Goal: Task Accomplishment & Management: Manage account settings

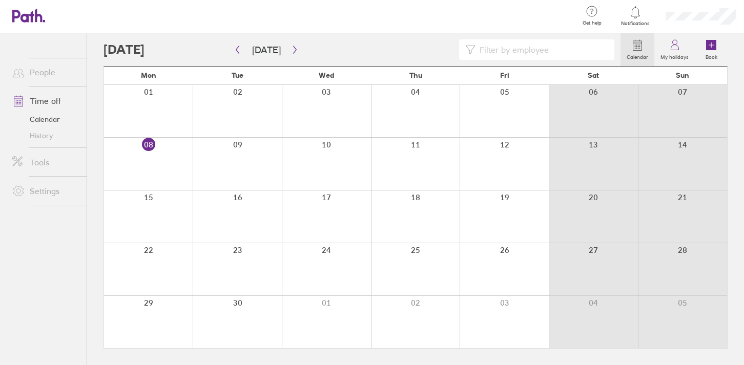
click at [59, 102] on link "Time off" at bounding box center [45, 101] width 82 height 20
click at [293, 54] on button "button" at bounding box center [294, 49] width 13 height 17
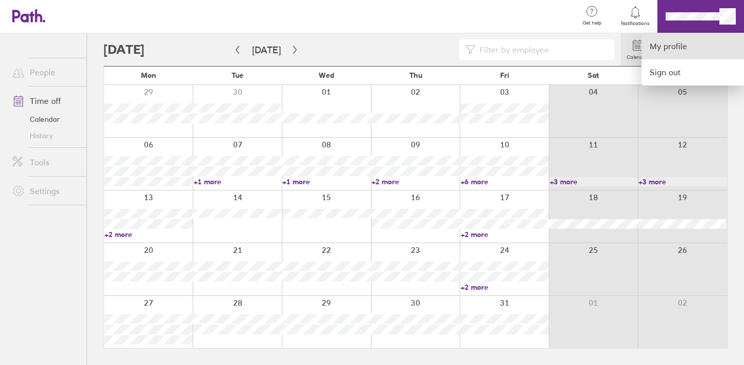
click at [667, 44] on link "My profile" at bounding box center [692, 46] width 102 height 26
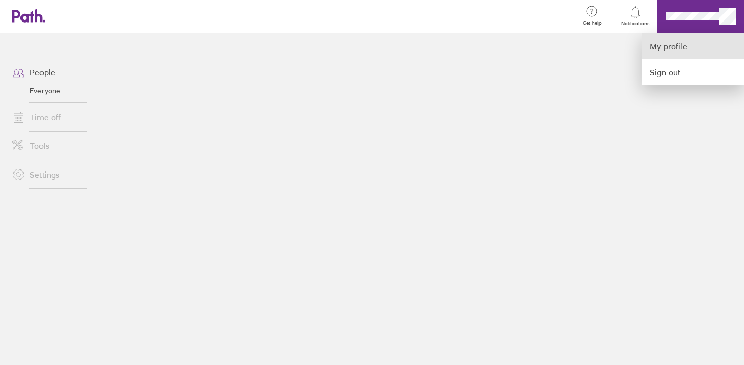
click at [661, 45] on link "My profile" at bounding box center [692, 46] width 102 height 26
click at [339, 122] on div at bounding box center [372, 182] width 744 height 365
click at [673, 46] on link "My profile" at bounding box center [692, 46] width 102 height 26
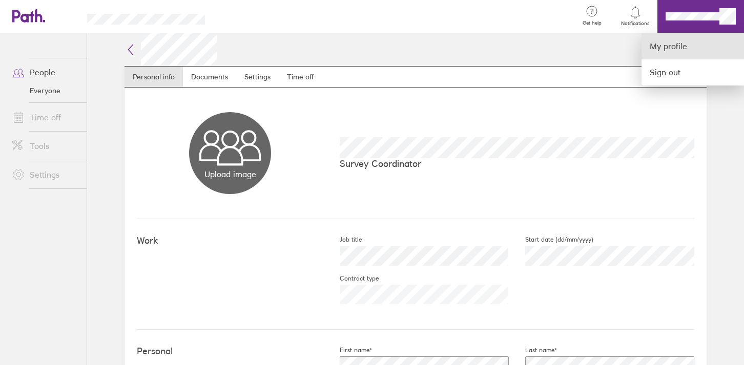
click at [673, 46] on link "My profile" at bounding box center [692, 46] width 102 height 26
click at [547, 119] on div at bounding box center [372, 182] width 744 height 365
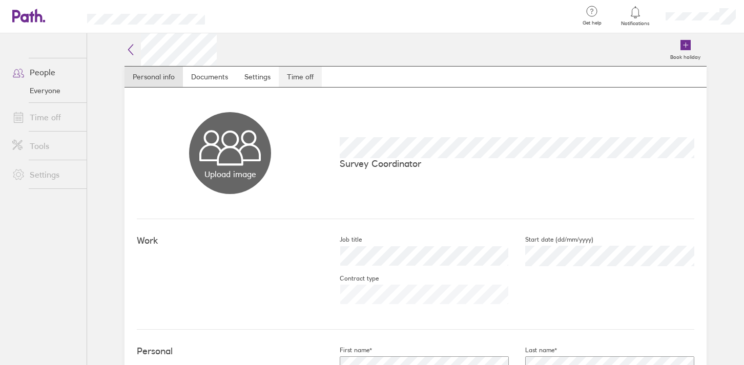
click at [285, 76] on link "Time off" at bounding box center [300, 77] width 43 height 20
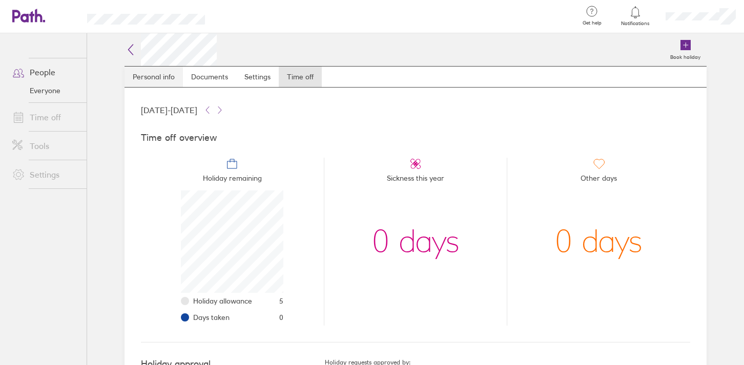
click at [129, 80] on link "Personal info" at bounding box center [153, 77] width 58 height 20
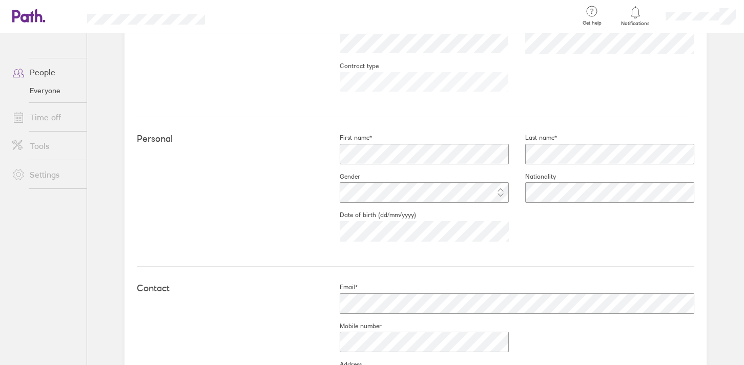
scroll to position [267, 0]
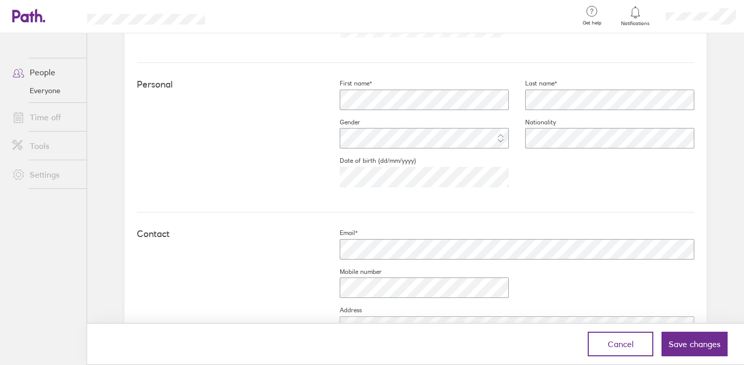
click at [387, 203] on div "Personal First name* Last name* Gender Nationality Date of birth (dd/mm/yyyy) 1…" at bounding box center [415, 138] width 557 height 150
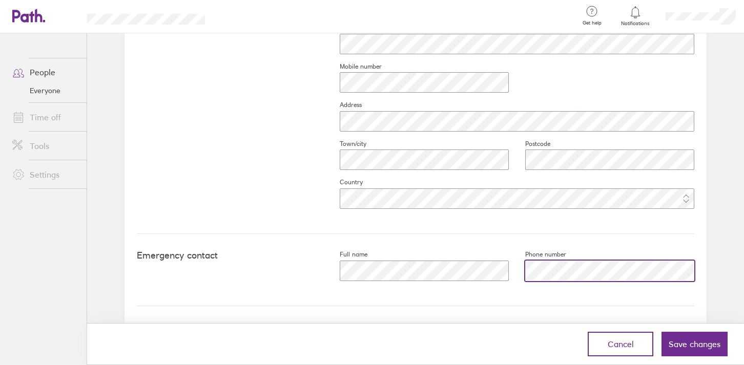
scroll to position [474, 0]
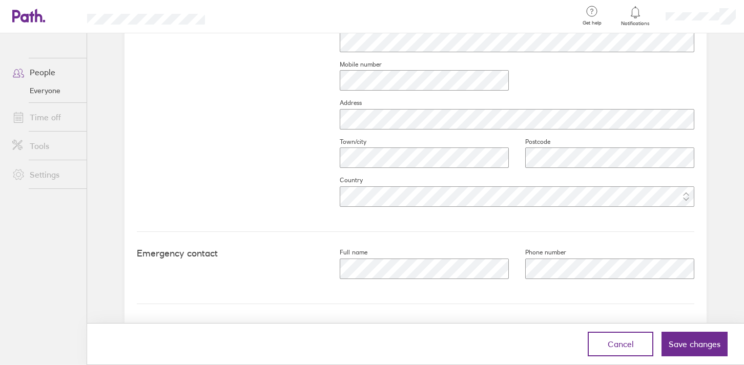
click at [622, 304] on form "Work Job title Start date (dd/mm/yyyy) 2025-09-08 Contract type Personal First …" at bounding box center [415, 55] width 557 height 621
click at [689, 344] on span "Save changes" at bounding box center [694, 344] width 52 height 9
click at [702, 344] on span "Save changes" at bounding box center [694, 344] width 52 height 9
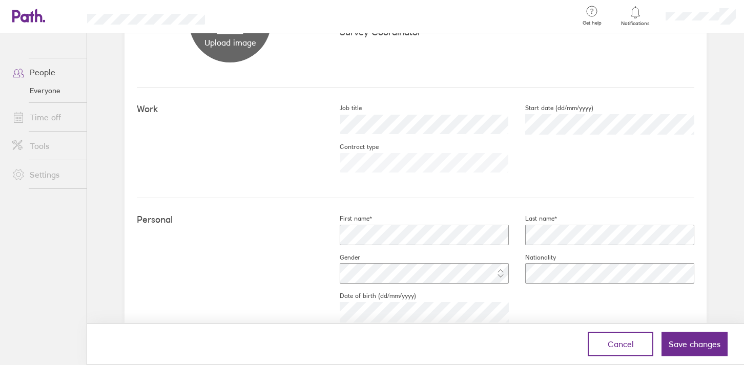
scroll to position [0, 0]
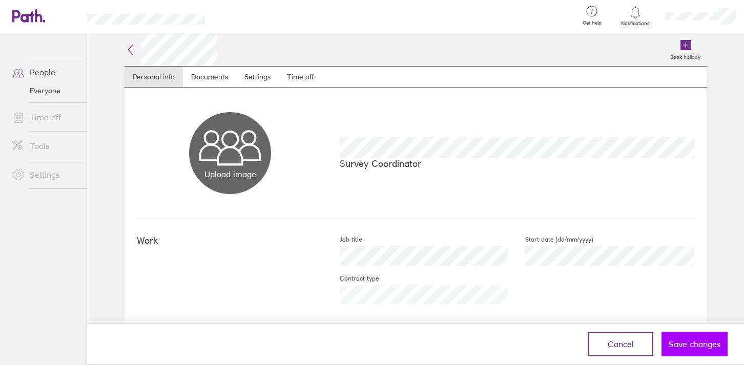
click at [679, 350] on button "Save changes" at bounding box center [694, 344] width 66 height 25
click at [187, 74] on link "Documents" at bounding box center [209, 77] width 53 height 20
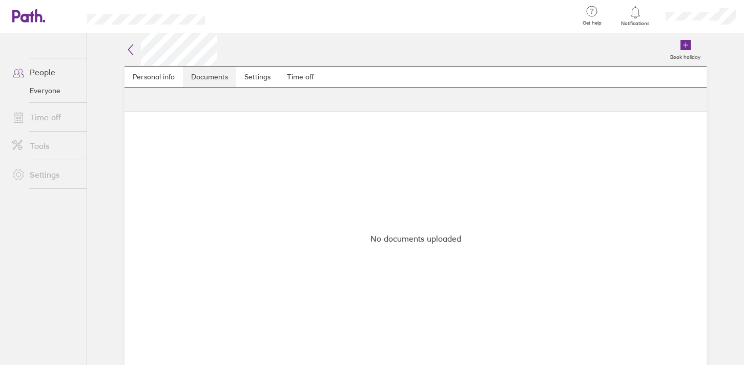
drag, startPoint x: 159, startPoint y: 74, endPoint x: 194, endPoint y: 79, distance: 35.2
click at [159, 74] on link "Personal info" at bounding box center [153, 77] width 58 height 20
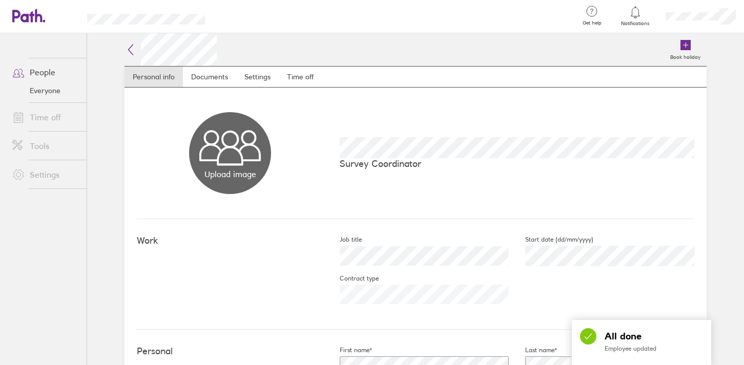
scroll to position [18, 0]
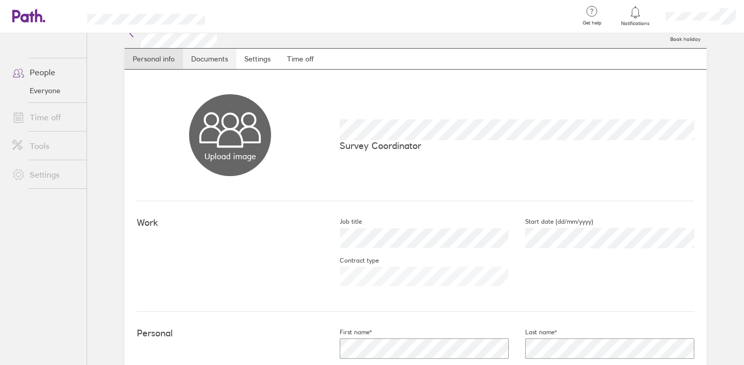
click at [185, 59] on link "Documents" at bounding box center [209, 59] width 53 height 20
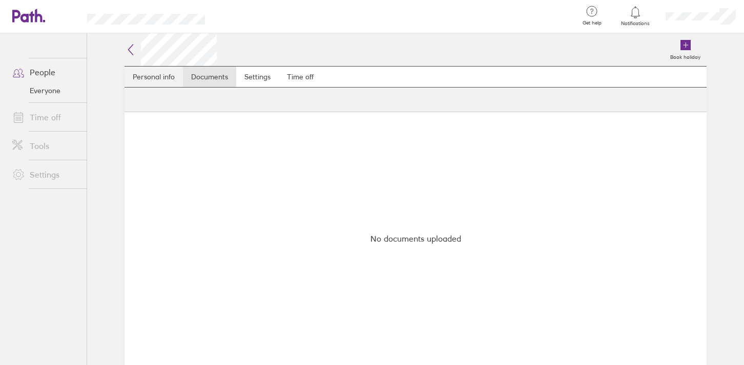
click at [153, 69] on link "Personal info" at bounding box center [153, 77] width 58 height 20
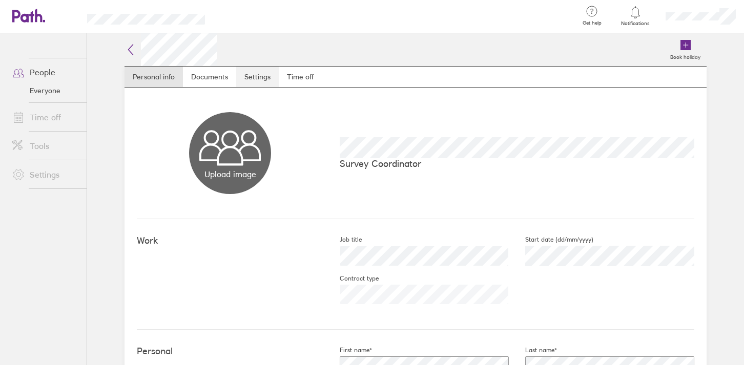
click at [245, 73] on link "Settings" at bounding box center [257, 77] width 43 height 20
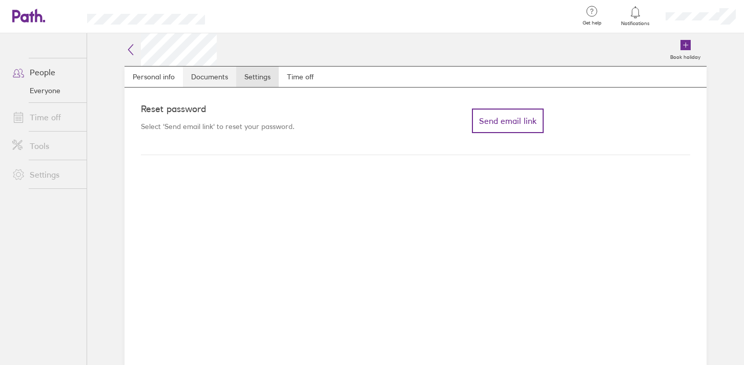
click at [221, 77] on link "Documents" at bounding box center [209, 77] width 53 height 20
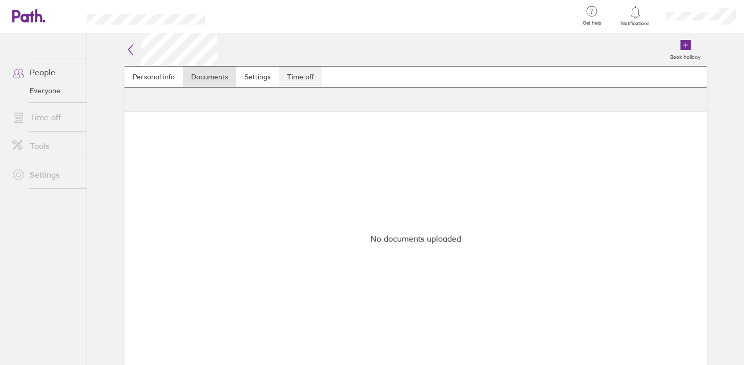
click at [311, 78] on link "Time off" at bounding box center [300, 77] width 43 height 20
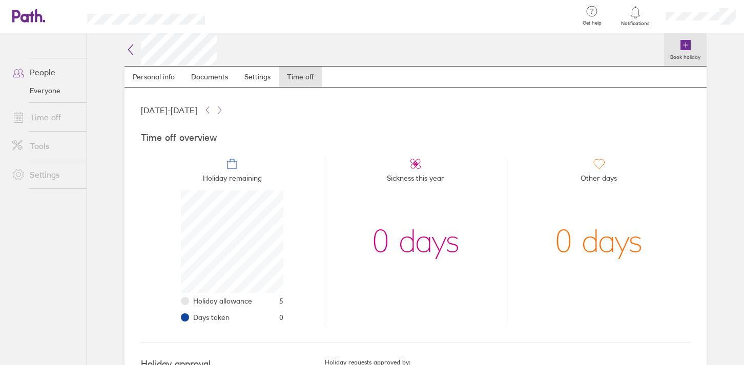
click at [682, 55] on label "Book holiday" at bounding box center [685, 55] width 43 height 9
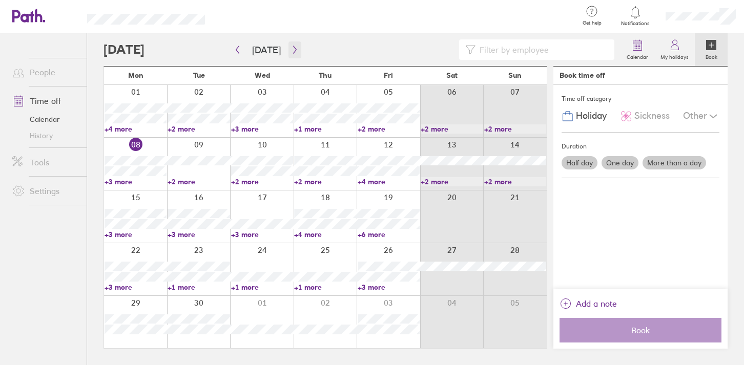
click at [294, 55] on button "button" at bounding box center [294, 49] width 13 height 17
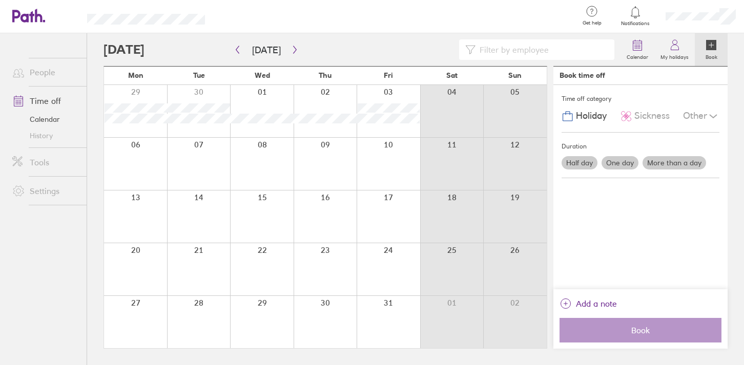
click at [209, 208] on div at bounding box center [199, 217] width 64 height 52
click at [200, 199] on div at bounding box center [199, 217] width 64 height 52
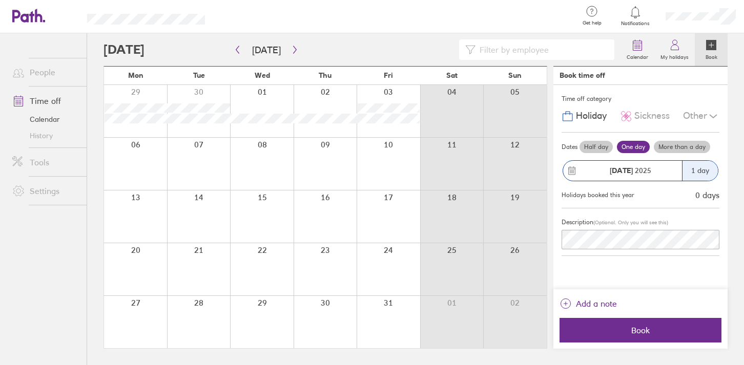
click at [703, 176] on div "1 day" at bounding box center [700, 171] width 36 height 20
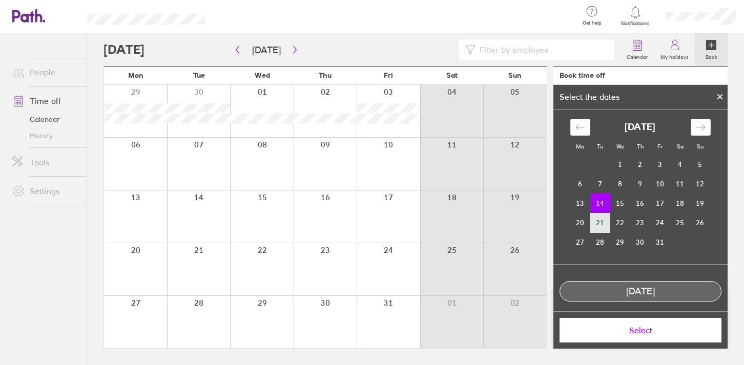
click at [598, 221] on td "21" at bounding box center [600, 222] width 20 height 19
click at [599, 208] on td "14" at bounding box center [600, 203] width 20 height 19
click at [641, 330] on span "Select" at bounding box center [639, 330] width 147 height 9
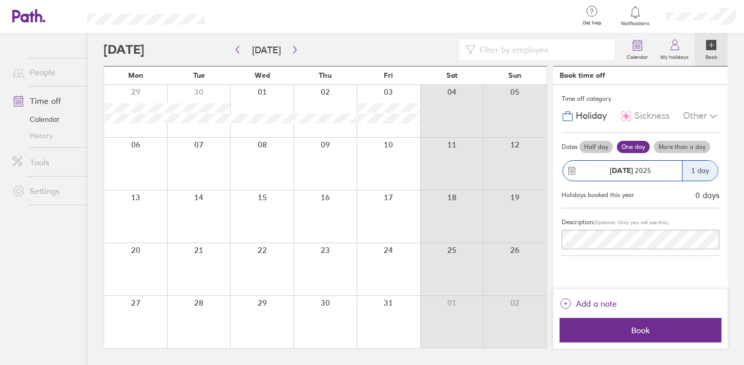
click at [703, 172] on div "1 day" at bounding box center [700, 171] width 36 height 20
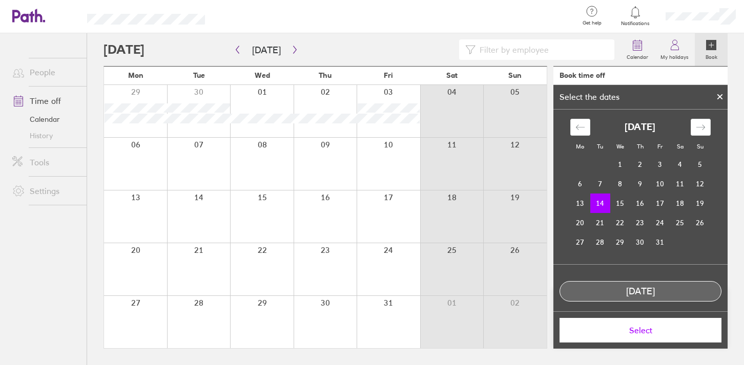
scroll to position [7, 0]
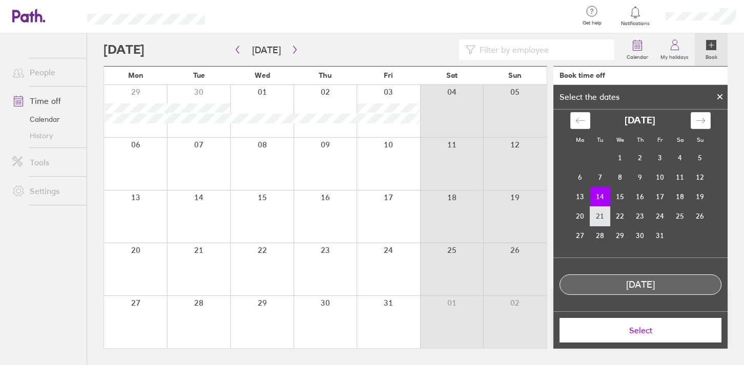
click at [598, 223] on td "21" at bounding box center [600, 215] width 20 height 19
click at [621, 324] on button "Select" at bounding box center [640, 330] width 162 height 25
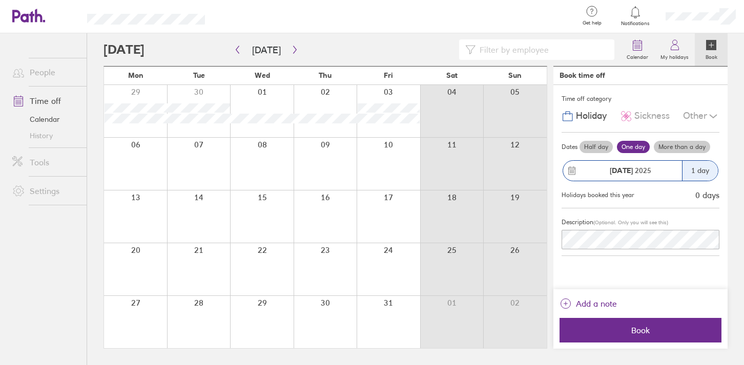
click at [674, 150] on label "More than a day" at bounding box center [681, 147] width 56 height 12
click at [0, 0] on input "More than a day" at bounding box center [0, 0] width 0 height 0
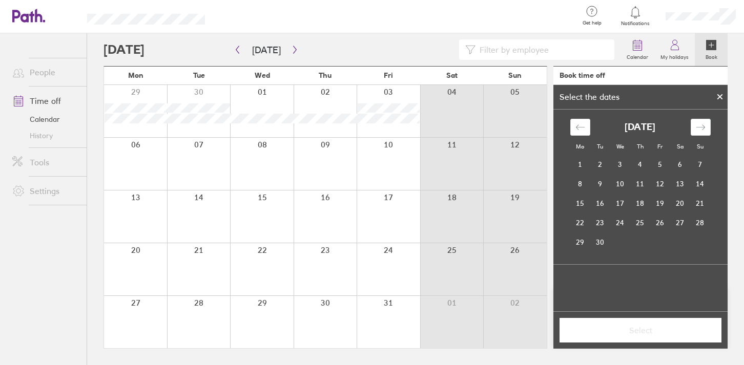
click at [716, 95] on icon at bounding box center [719, 97] width 7 height 6
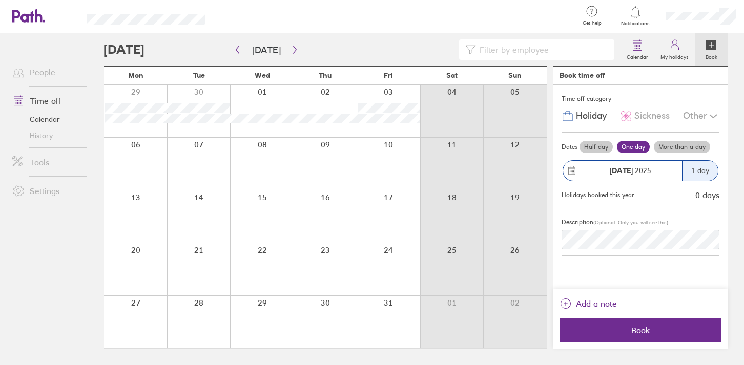
click at [687, 144] on label "More than a day" at bounding box center [681, 147] width 56 height 12
click at [0, 0] on input "More than a day" at bounding box center [0, 0] width 0 height 0
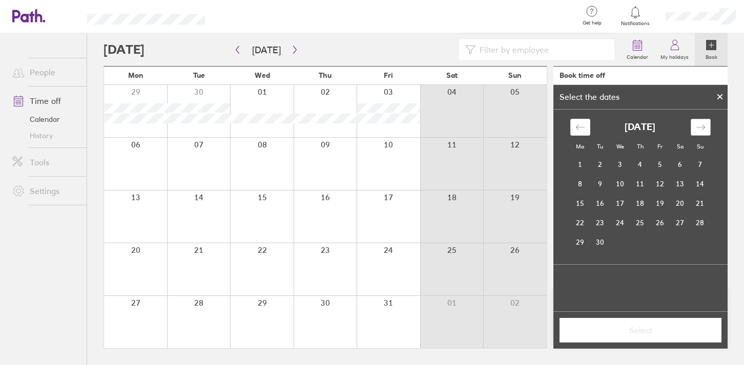
click at [695, 133] on div "Move forward to switch to the next month." at bounding box center [700, 127] width 20 height 17
click at [595, 203] on td "14" at bounding box center [600, 203] width 20 height 19
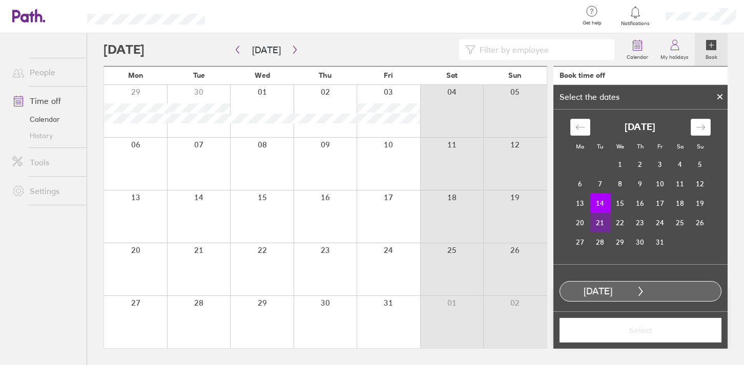
click at [598, 227] on td "21" at bounding box center [600, 222] width 20 height 19
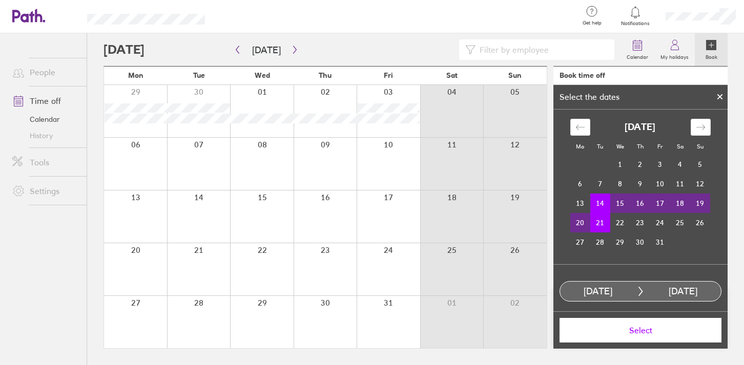
click at [622, 335] on button "Select" at bounding box center [640, 330] width 162 height 25
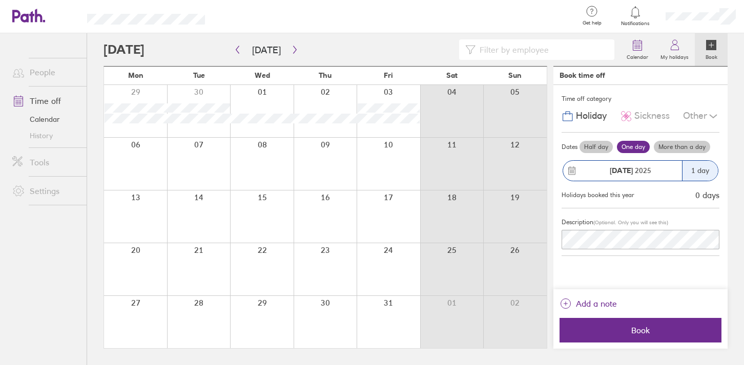
click at [683, 146] on label "More than a day" at bounding box center [681, 147] width 56 height 12
click at [0, 0] on input "More than a day" at bounding box center [0, 0] width 0 height 0
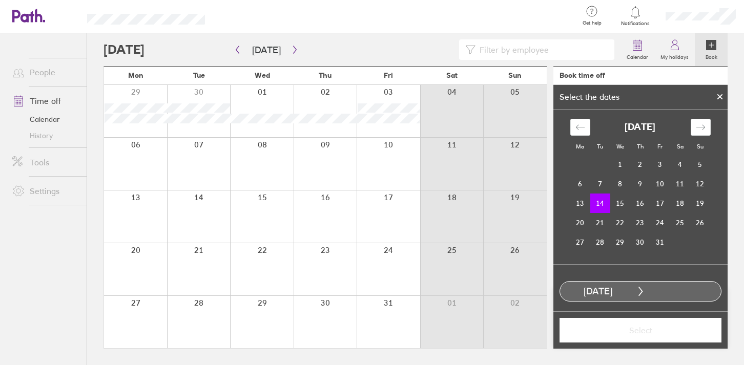
click at [724, 95] on div at bounding box center [719, 96] width 15 height 17
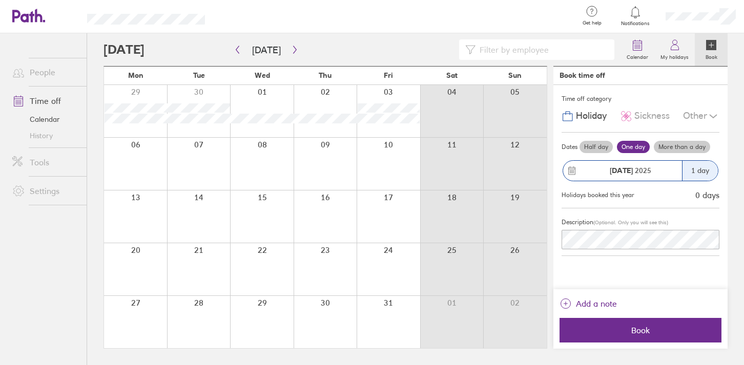
click at [659, 272] on div "Time off category Holiday Sickness Other Dates Half day One day More than a day…" at bounding box center [640, 187] width 174 height 204
click at [703, 117] on div "Other" at bounding box center [701, 116] width 36 height 19
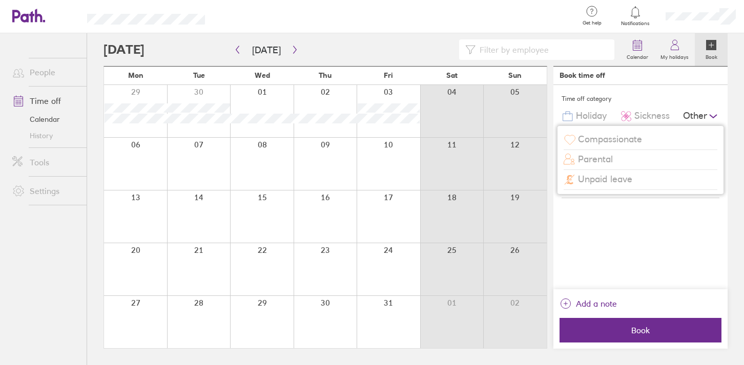
click at [703, 117] on div "Other" at bounding box center [701, 116] width 36 height 19
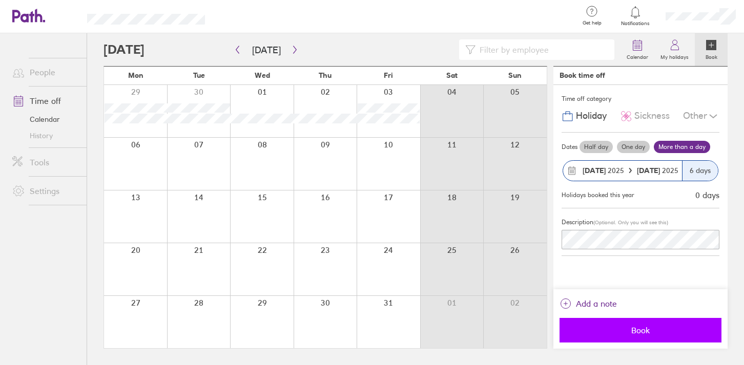
click at [657, 331] on span "Book" at bounding box center [639, 330] width 147 height 9
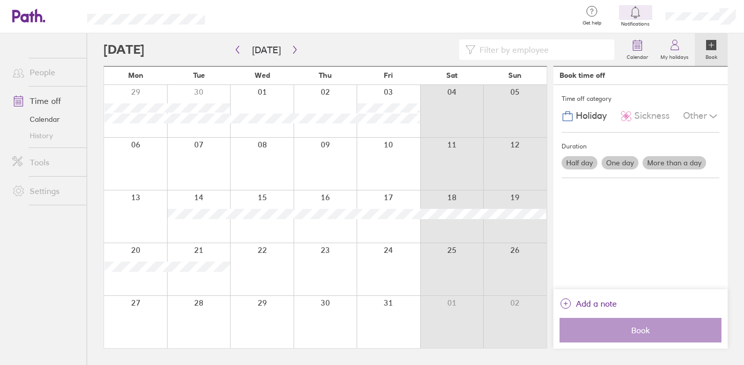
click at [722, 38] on div "Just so that you know, the calendar year is ending on 01 Dec 2025 and you have …" at bounding box center [618, 66] width 230 height 67
click at [669, 46] on icon at bounding box center [674, 45] width 12 height 12
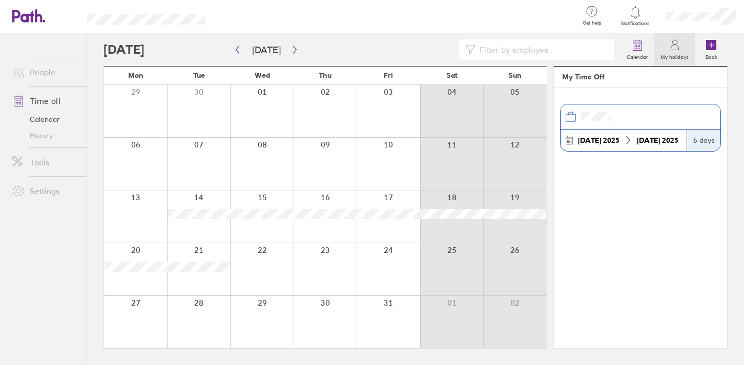
click at [626, 258] on section "14 Oct 2025 21 Oct 2025 6 days" at bounding box center [640, 218] width 173 height 261
click at [44, 120] on link "Calendar" at bounding box center [45, 119] width 82 height 16
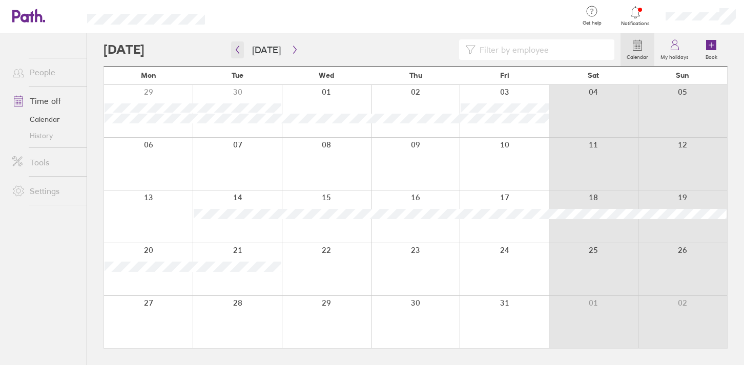
click at [237, 52] on icon "button" at bounding box center [238, 50] width 8 height 8
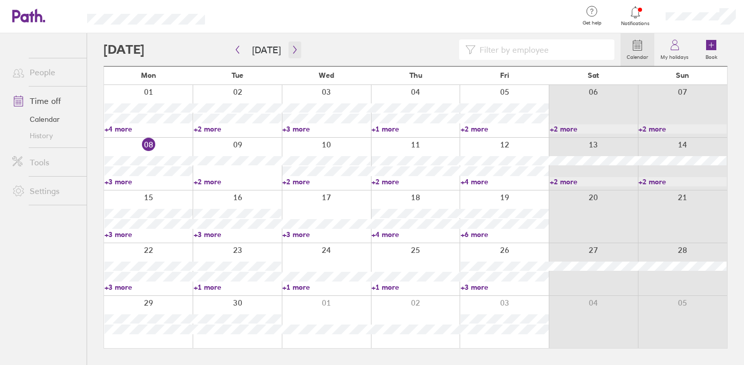
click at [294, 53] on icon "button" at bounding box center [295, 50] width 8 height 8
